Goal: Information Seeking & Learning: Learn about a topic

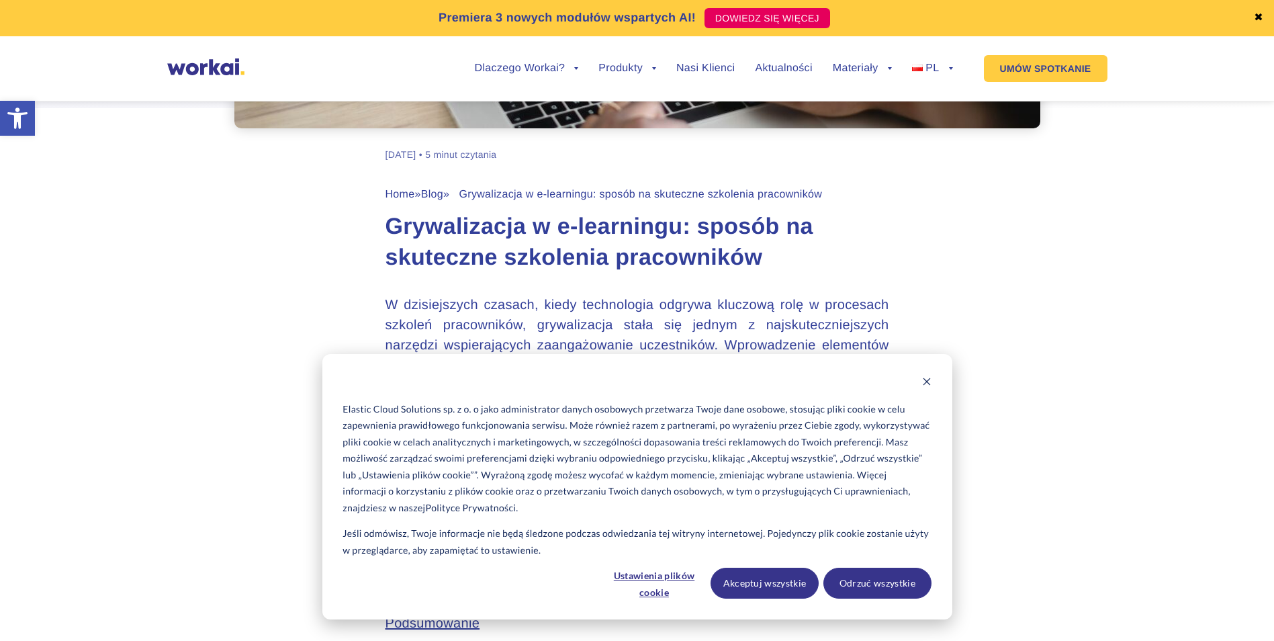
scroll to position [470, 0]
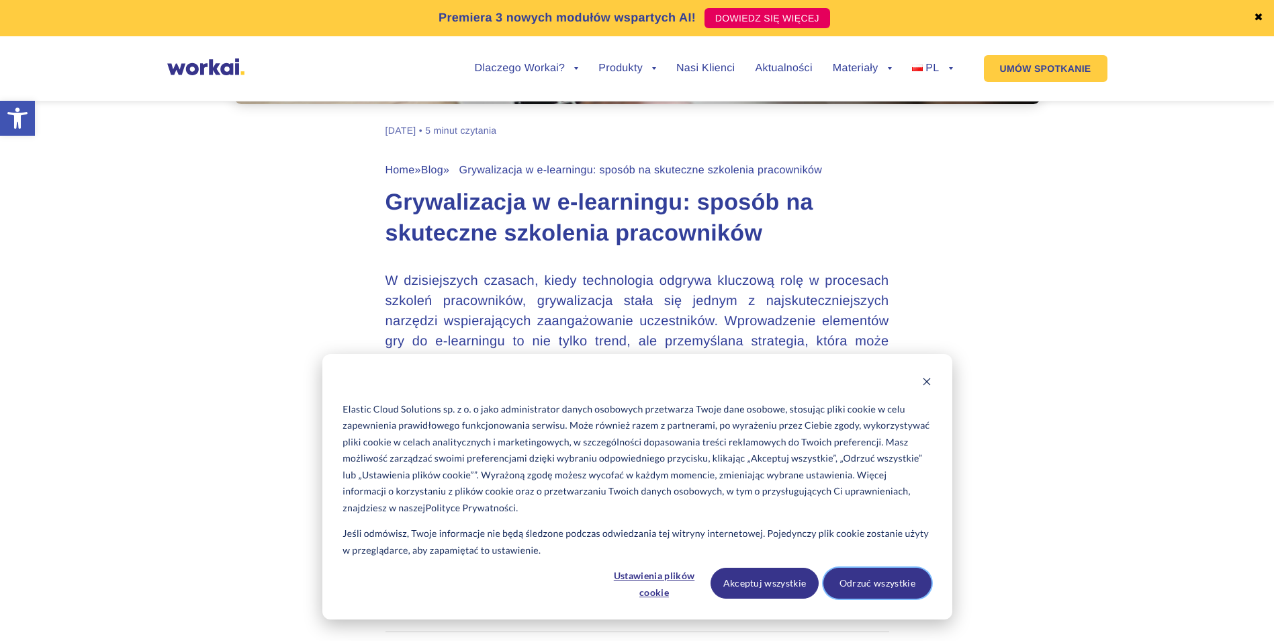
click at [903, 578] on button "Odrzuć wszystkie" at bounding box center [877, 582] width 108 height 31
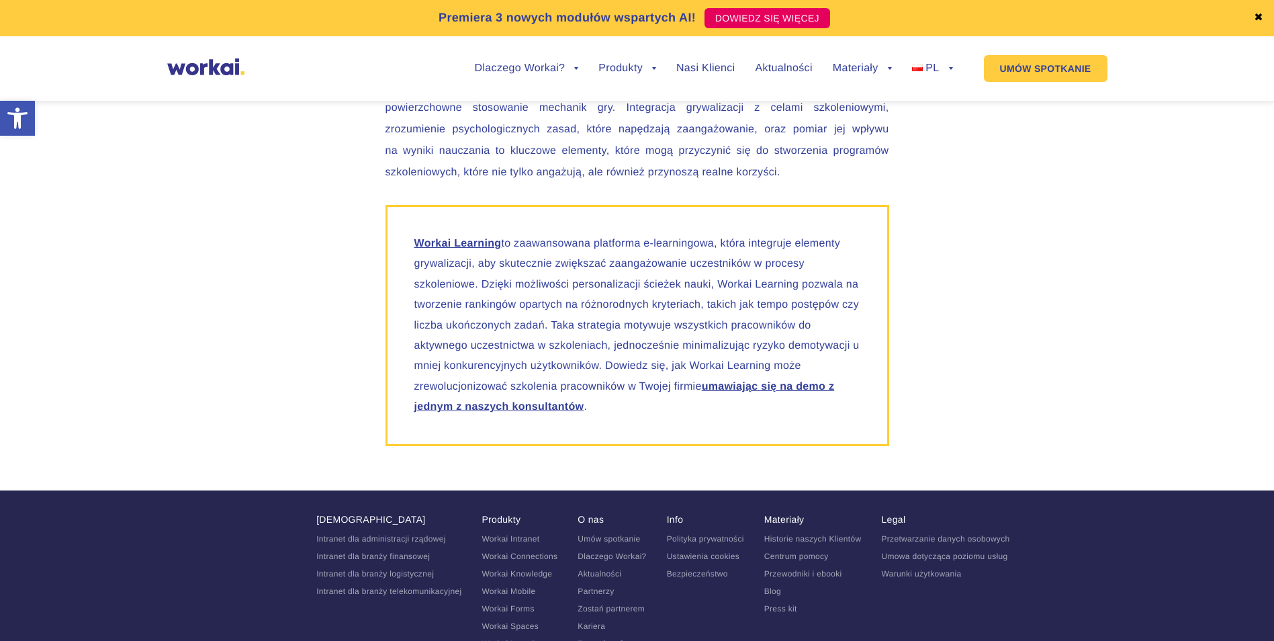
scroll to position [3807, 0]
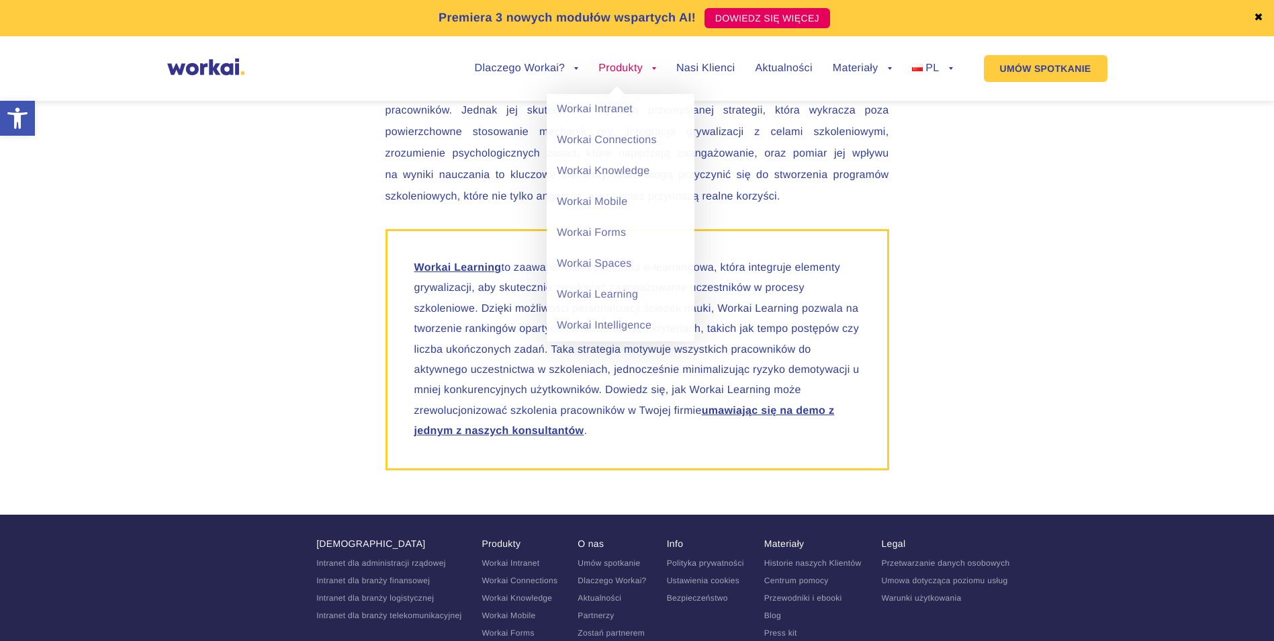
click at [657, 74] on ul "Dlaczego Workai? back Dlaczego Workai? Kalkulator ROI Intranetu Bezpieczeństwo …" at bounding box center [704, 68] width 498 height 51
click at [652, 67] on link "Produkty" at bounding box center [627, 68] width 58 height 11
click at [641, 299] on link "Workai Learning" at bounding box center [621, 294] width 148 height 31
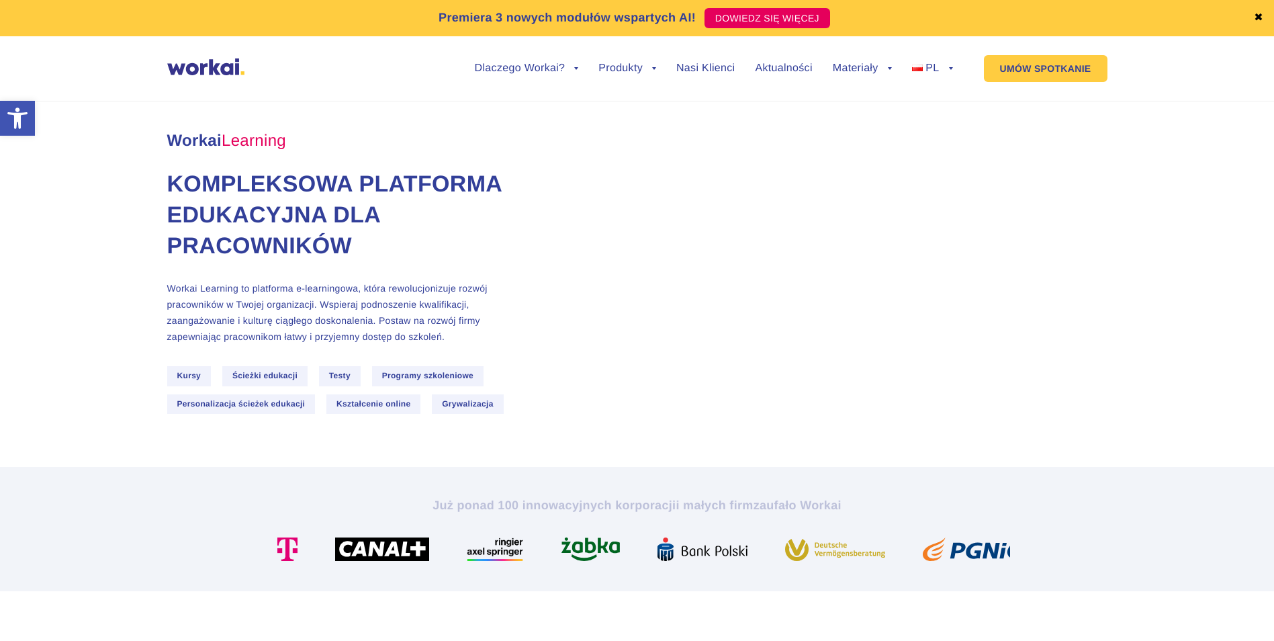
scroll to position [67, 0]
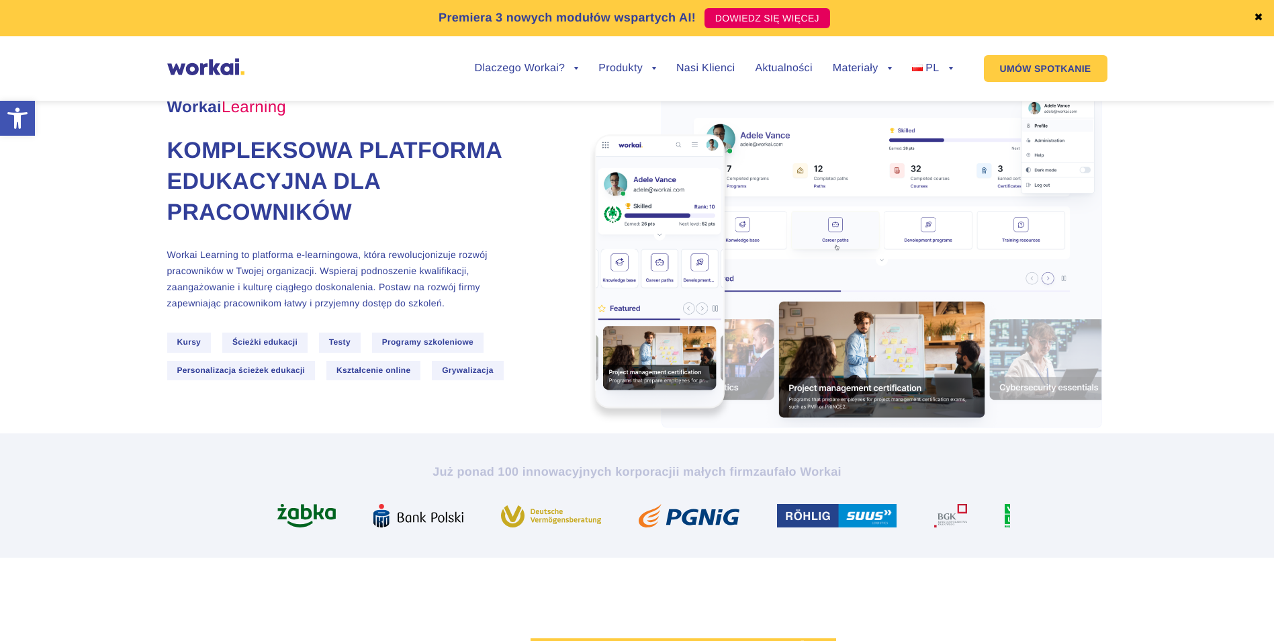
click at [455, 369] on span "Grywalizacja" at bounding box center [468, 370] width 72 height 19
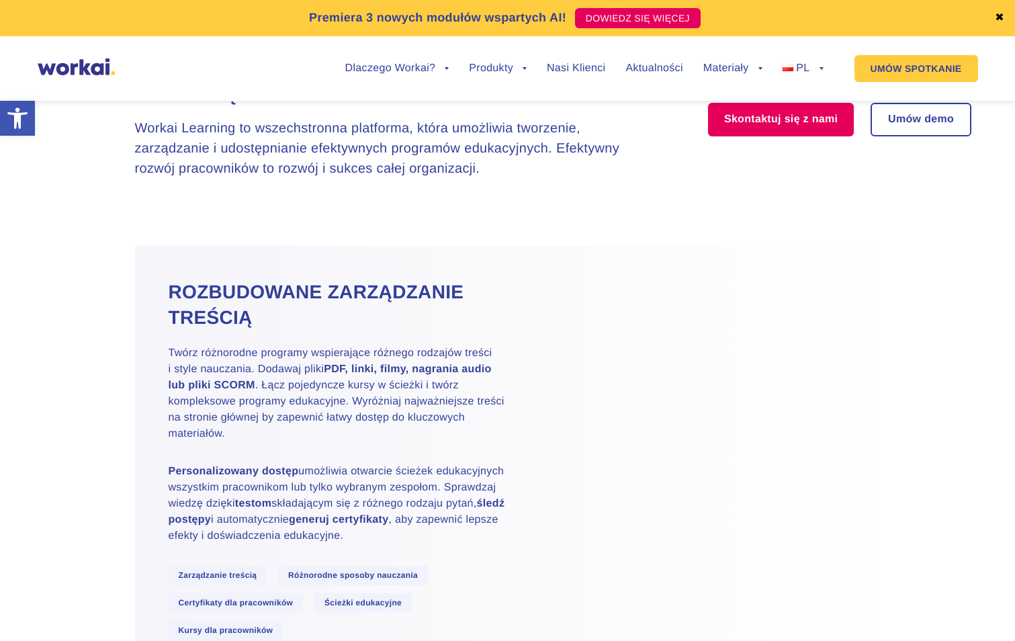
scroll to position [1477, 0]
